Goal: Information Seeking & Learning: Learn about a topic

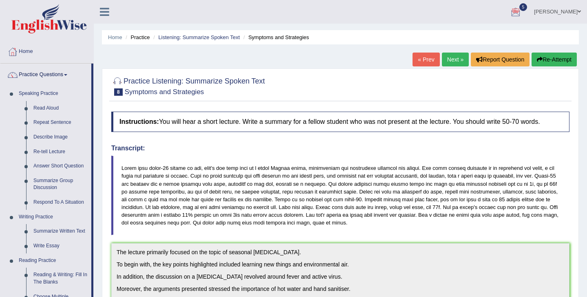
click at [560, 55] on button "Re-Attempt" at bounding box center [554, 60] width 45 height 14
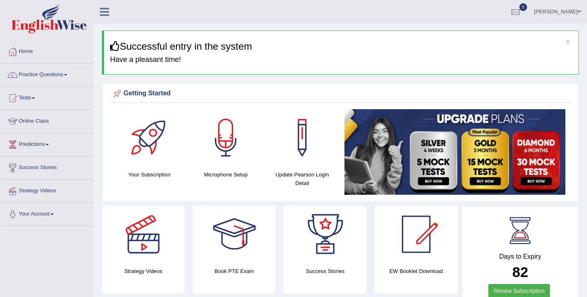
click at [36, 77] on link "Practice Questions" at bounding box center [46, 74] width 93 height 20
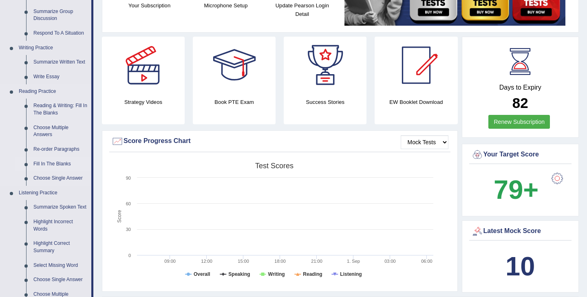
scroll to position [242, 0]
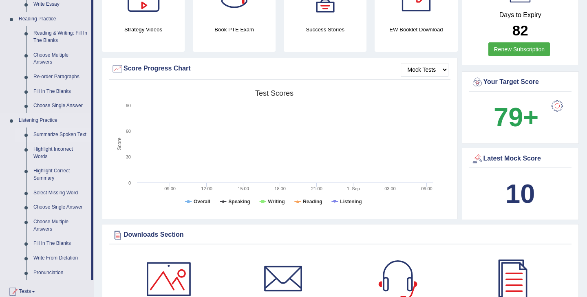
click at [40, 138] on link "Summarize Spoken Text" at bounding box center [61, 135] width 62 height 15
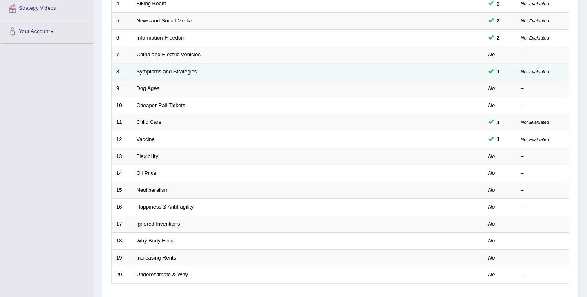
scroll to position [184, 0]
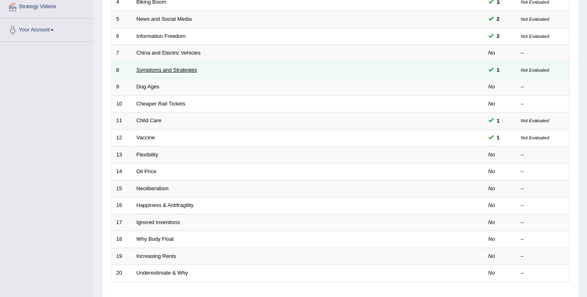
click at [173, 70] on link "Symptoms and Strategies" at bounding box center [167, 70] width 61 height 6
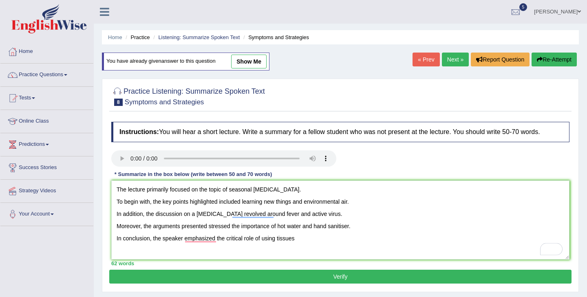
click at [259, 191] on textarea "The lecture primarily focused on the topic of seasonal [MEDICAL_DATA]. To begin…" at bounding box center [340, 220] width 458 height 79
click at [232, 216] on textarea "The lecture primarily focused on the topic of Corona virus. To begin with, the …" at bounding box center [340, 220] width 458 height 79
click at [287, 216] on textarea "The lecture primarily focused on the topic of Corona virus. To begin with, the …" at bounding box center [340, 220] width 458 height 79
click at [299, 240] on textarea "The lecture primarily focused on the topic of Corona virus. To begin with, the …" at bounding box center [340, 220] width 458 height 79
type textarea "The lecture primarily focused on the topic of Corona virus. To begin with, the …"
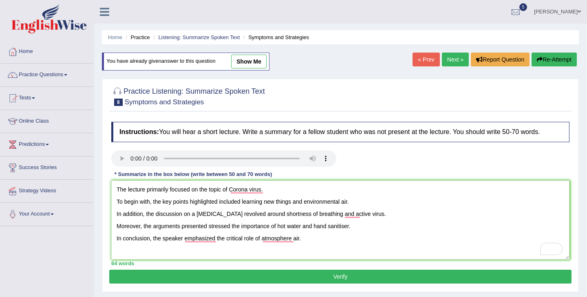
click at [288, 277] on button "Verify" at bounding box center [340, 277] width 462 height 14
